Goal: Check status: Check status

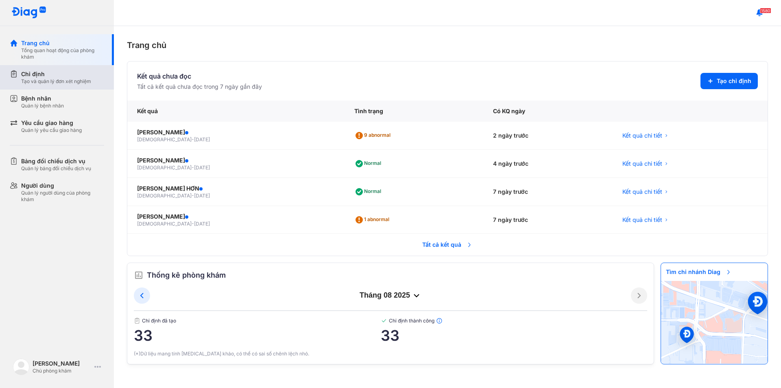
click at [42, 76] on div "Chỉ định" at bounding box center [56, 74] width 70 height 8
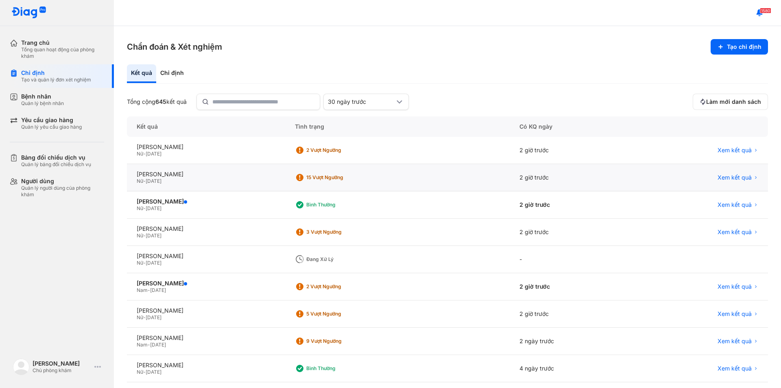
click at [182, 179] on div "Nữ - 10/12/1985" at bounding box center [206, 181] width 139 height 7
click at [208, 179] on div "Nữ - 10/12/1985" at bounding box center [206, 181] width 139 height 7
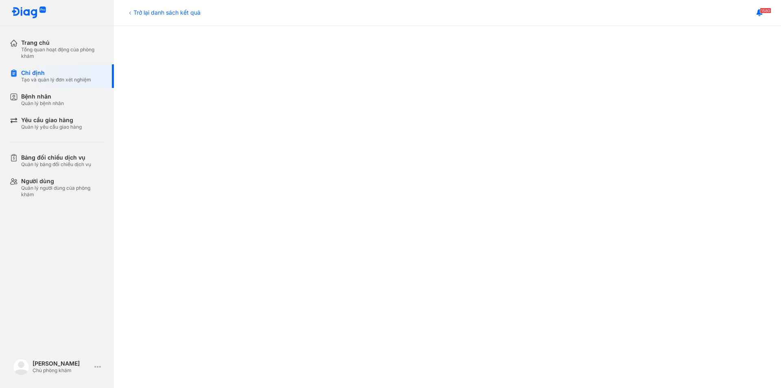
scroll to position [366, 0]
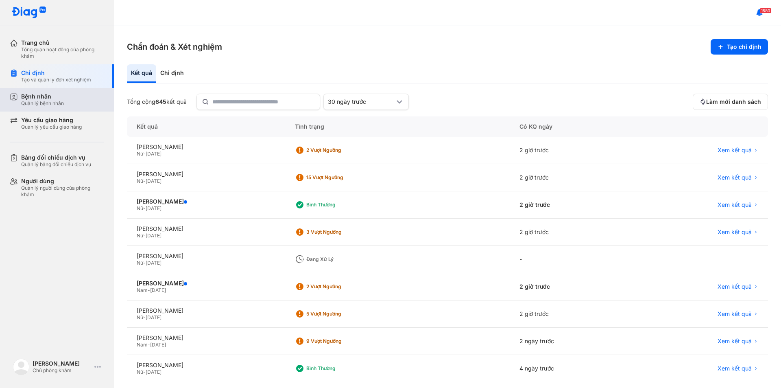
click at [44, 96] on div "Bệnh nhân" at bounding box center [42, 96] width 43 height 7
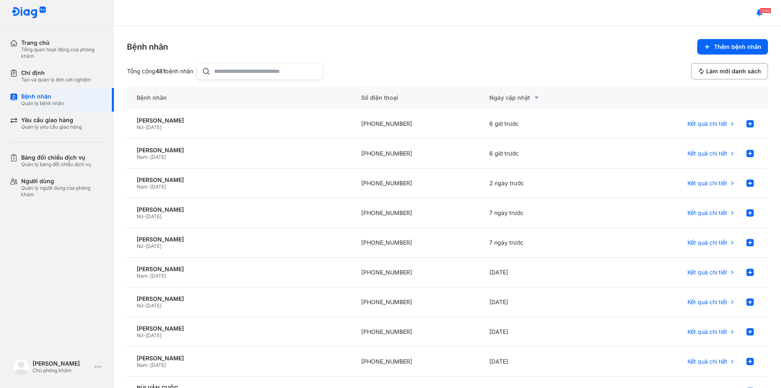
click at [276, 68] on input "text" at bounding box center [266, 71] width 104 height 16
type input "*******"
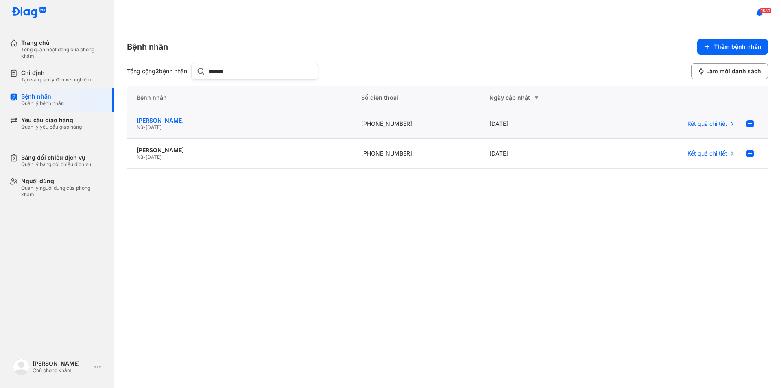
click at [293, 119] on div "[PERSON_NAME]" at bounding box center [239, 120] width 205 height 7
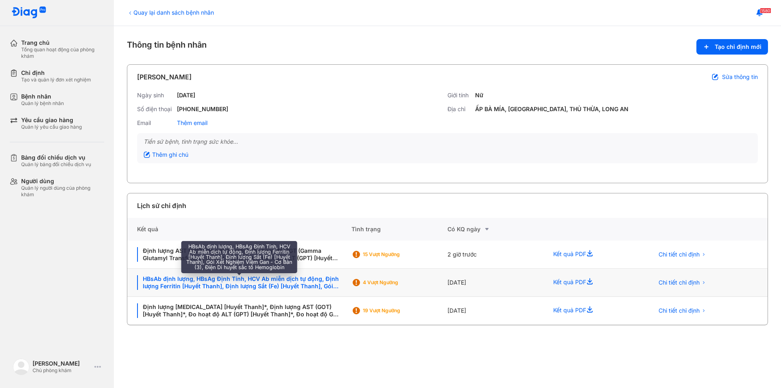
click at [240, 280] on div "HBsAb định lượng, HBsAg Định Tính, HCV Ab miễn dịch tự động, Định lượng Ferriti…" at bounding box center [239, 282] width 205 height 15
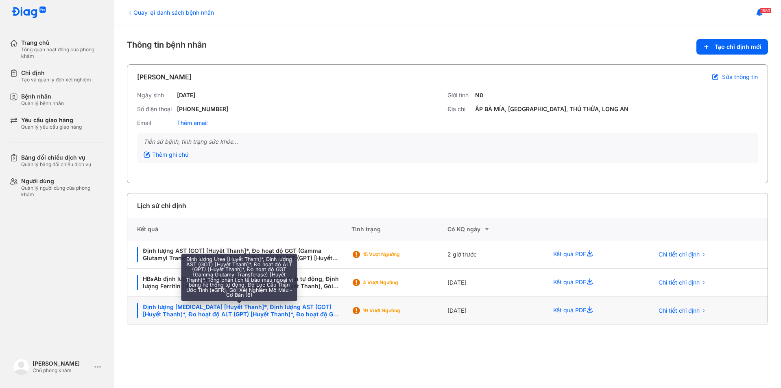
click at [302, 310] on div "Định lượng [MEDICAL_DATA] [Huyết Thanh]*, Định lượng AST (GOT) [Huyết Thanh]*, …" at bounding box center [239, 310] width 205 height 15
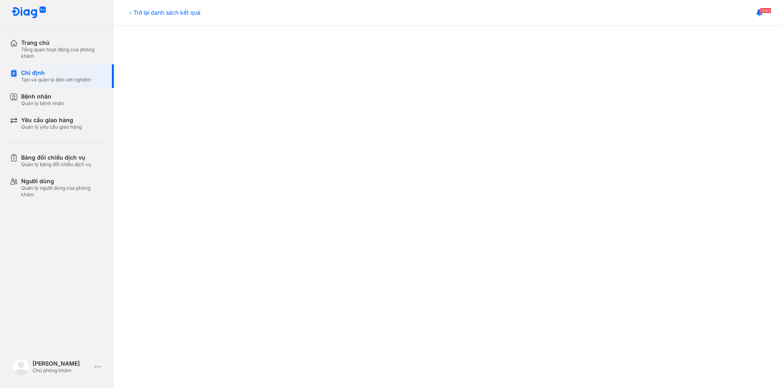
scroll to position [325, 0]
